Goal: Browse casually

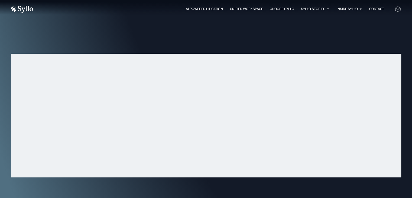
scroll to position [1778, 0]
